Goal: Use online tool/utility: Utilize a website feature to perform a specific function

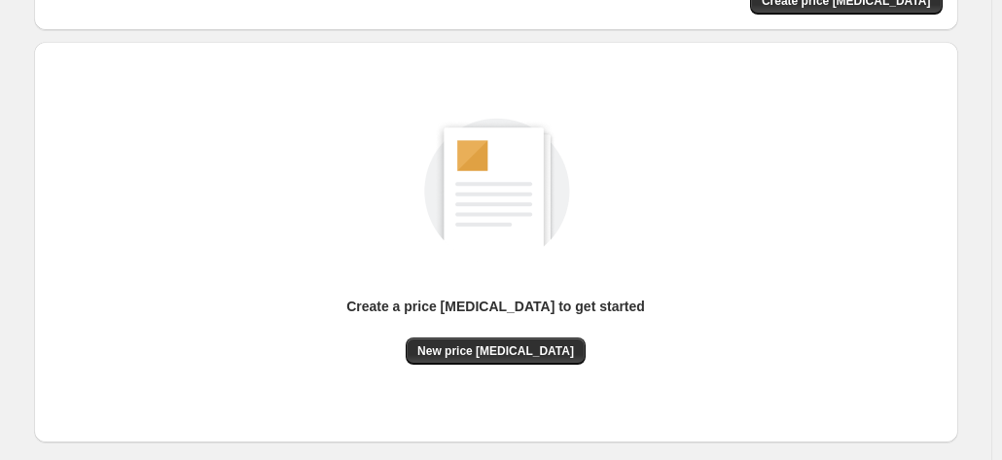
scroll to position [268, 0]
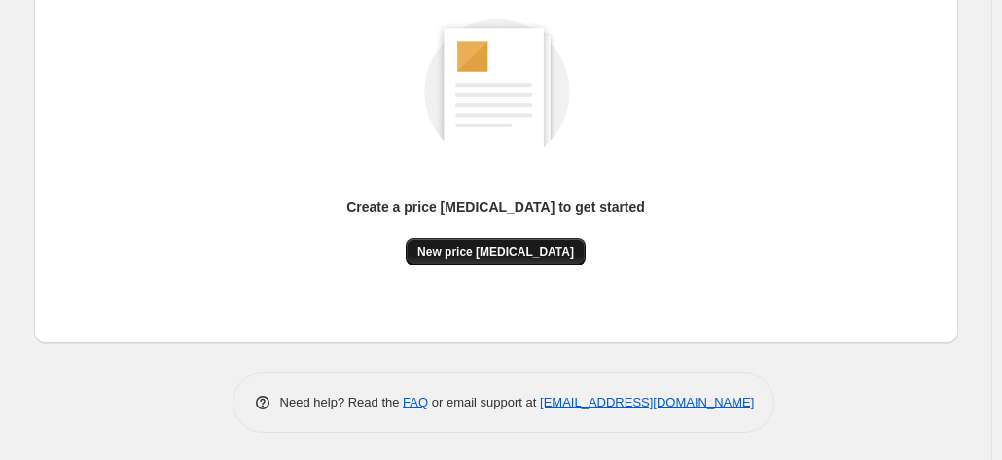
click at [522, 254] on span "New price [MEDICAL_DATA]" at bounding box center [495, 252] width 157 height 16
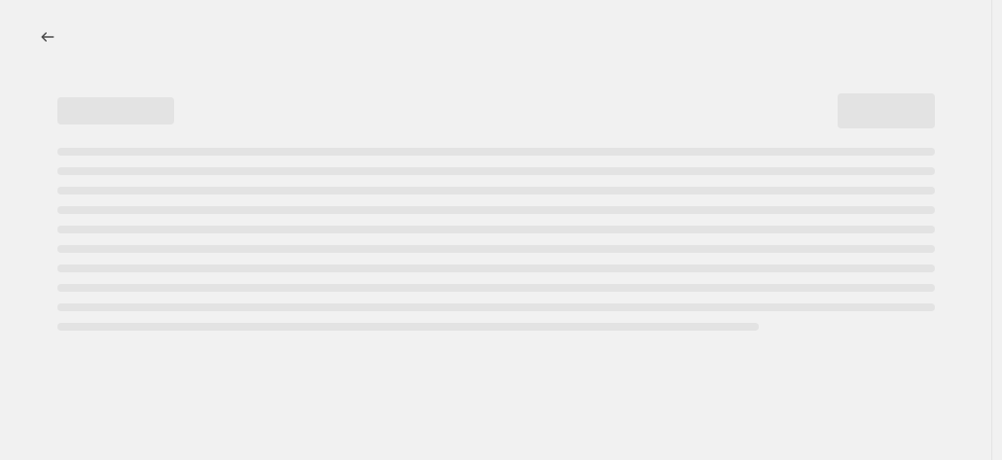
select select "percentage"
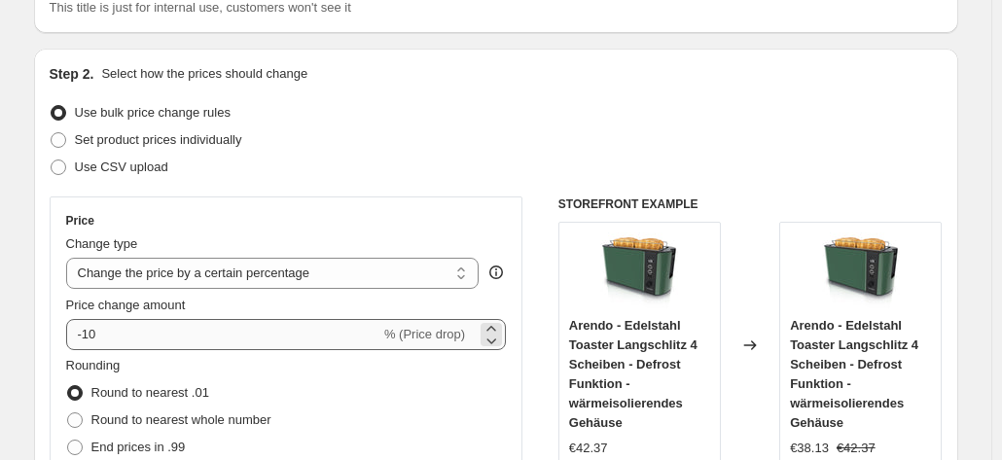
scroll to position [195, 0]
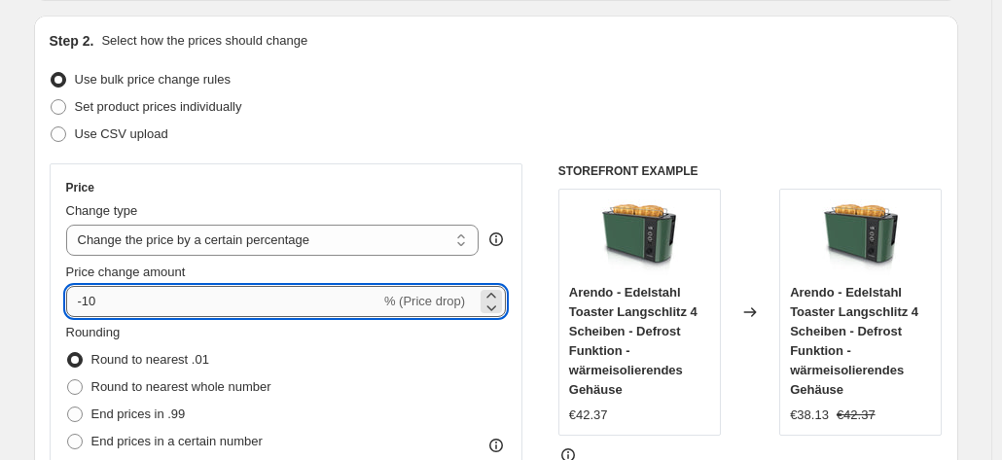
click at [126, 312] on input "-10" at bounding box center [223, 301] width 314 height 31
type input "-1"
type input "-25"
click at [688, 116] on div "Set product prices individually" at bounding box center [496, 106] width 893 height 27
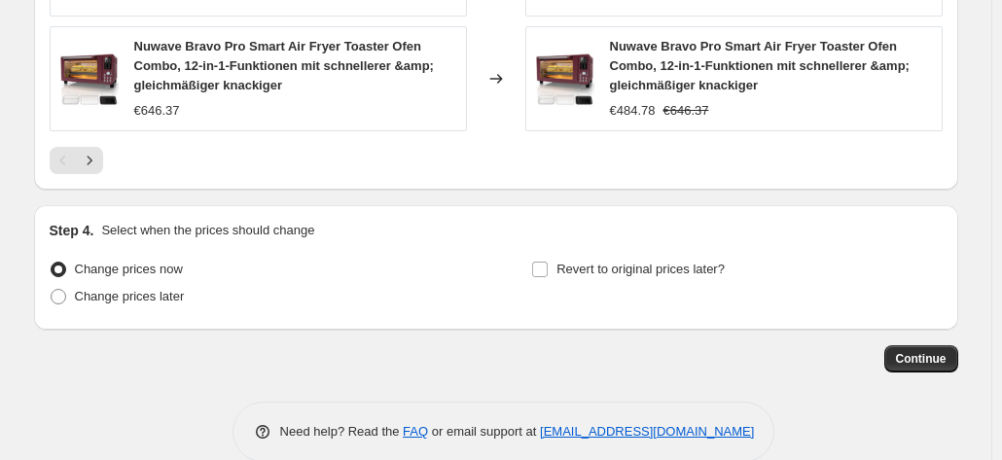
scroll to position [1589, 0]
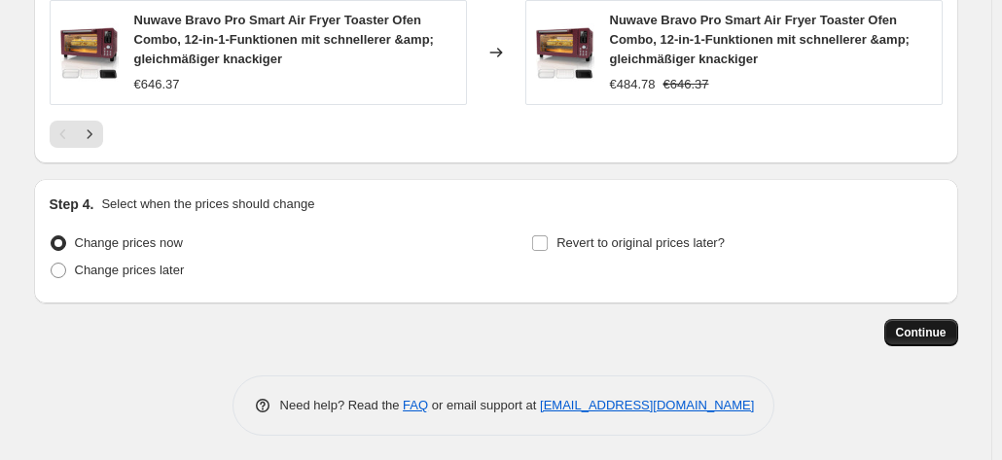
click at [942, 333] on span "Continue" at bounding box center [921, 333] width 51 height 16
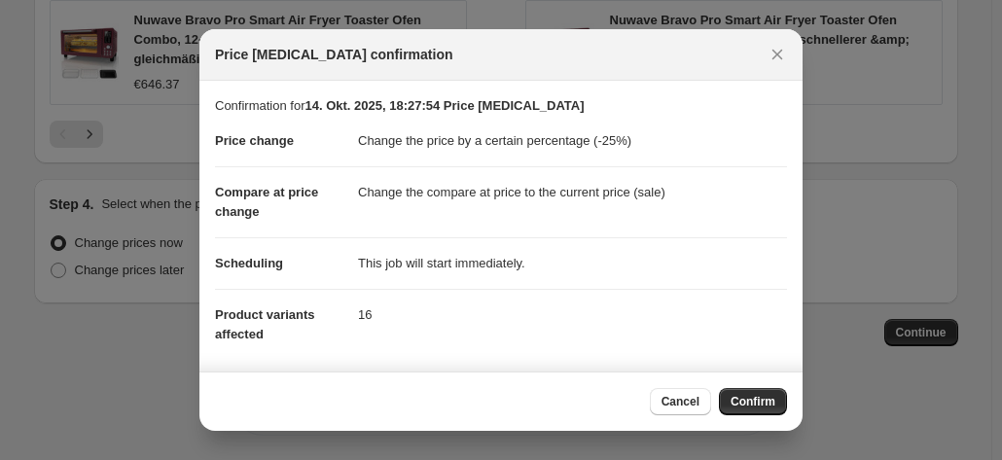
click at [762, 400] on span "Confirm" at bounding box center [753, 402] width 45 height 16
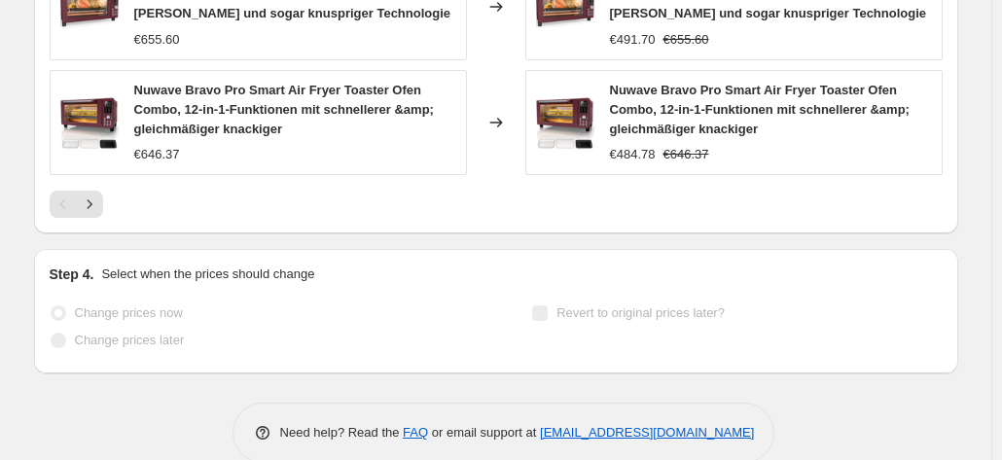
scroll to position [1686, 0]
select select "percentage"
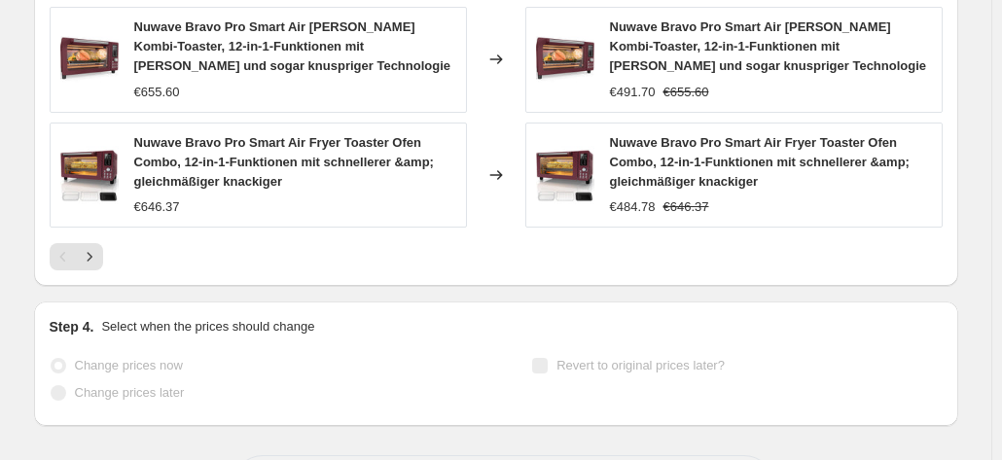
scroll to position [0, 0]
